Goal: Find specific page/section: Find specific page/section

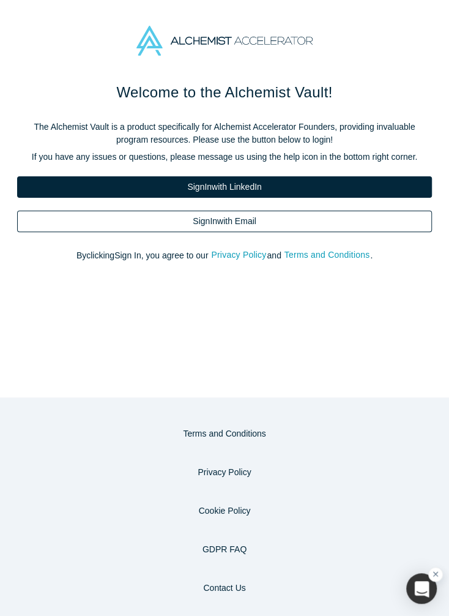
click at [219, 218] on link "Sign In with Email" at bounding box center [224, 221] width 415 height 21
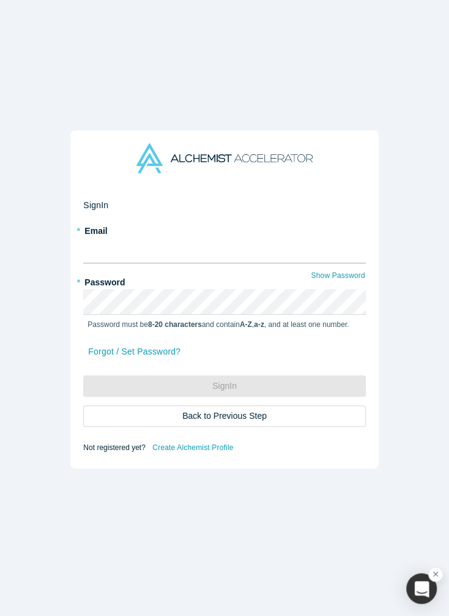
type input "[EMAIL_ADDRESS]"
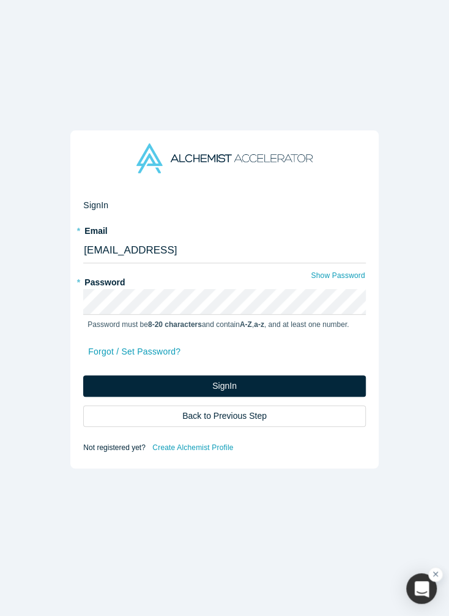
click at [204, 223] on label "* Email" at bounding box center [224, 228] width 282 height 17
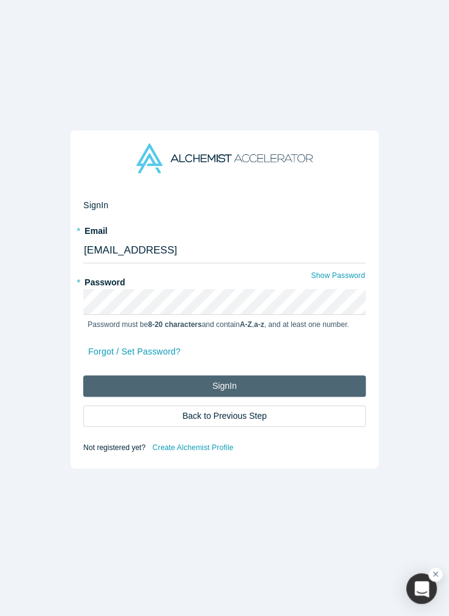
click at [230, 392] on button "Sign In" at bounding box center [224, 385] width 282 height 21
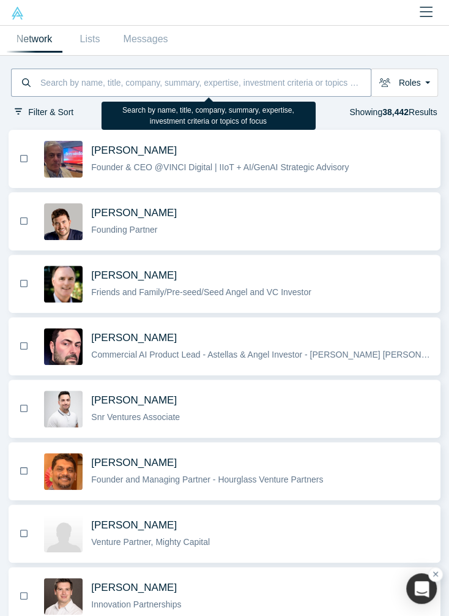
click at [151, 85] on input at bounding box center [205, 82] width 332 height 24
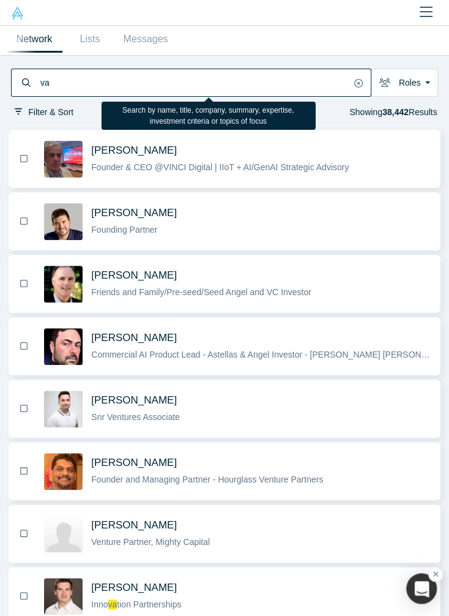
type input "v"
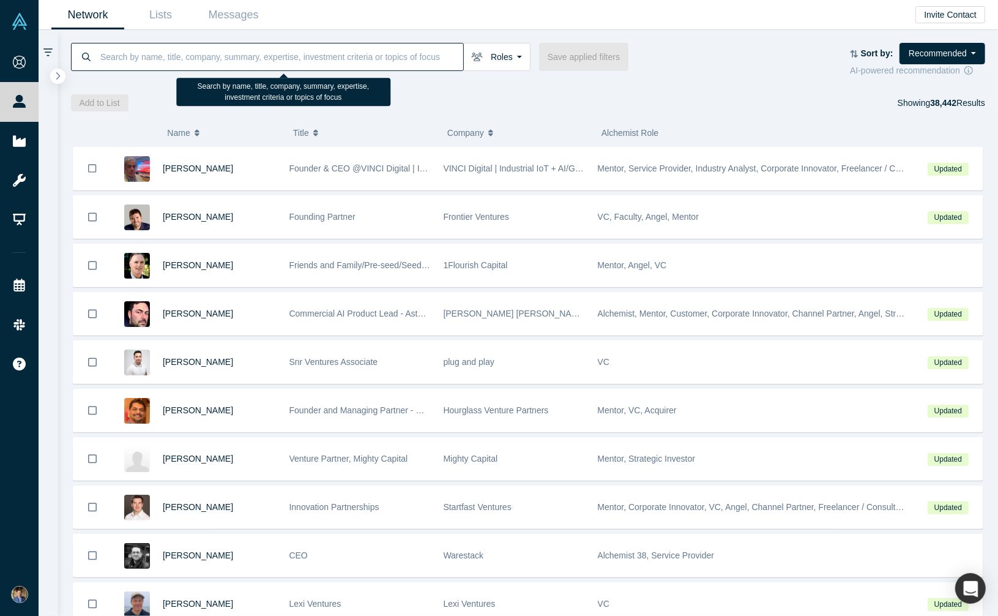
click at [326, 52] on input at bounding box center [281, 56] width 364 height 29
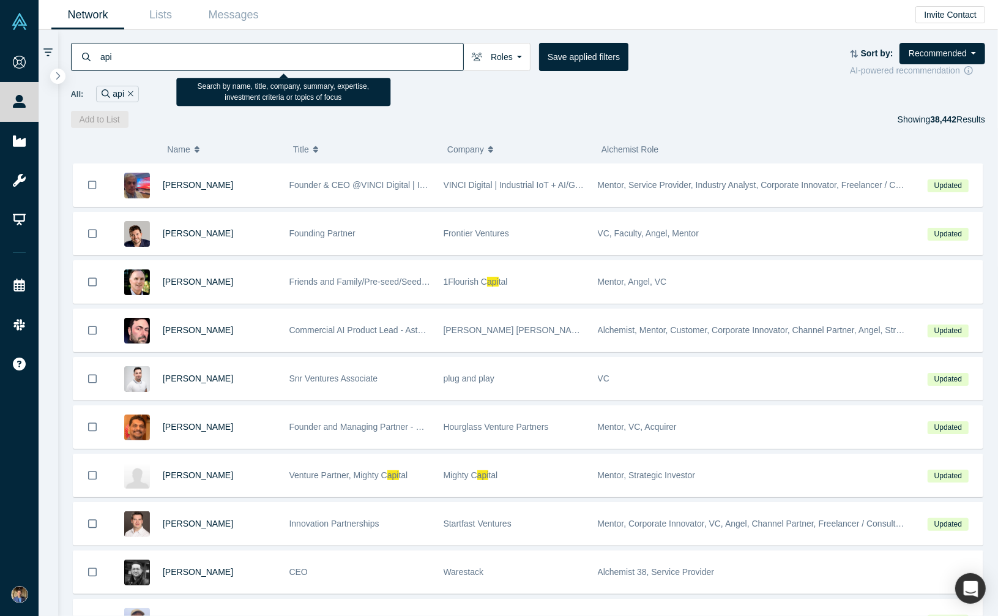
type input "api"
